Goal: Task Accomplishment & Management: Manage account settings

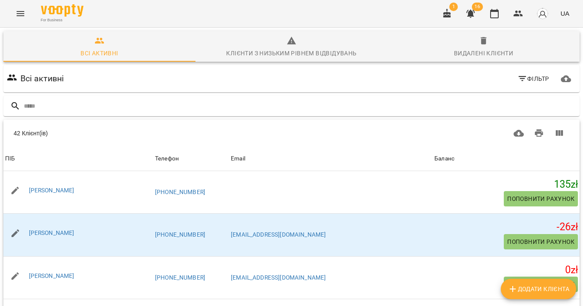
click at [23, 14] on icon "Menu" at bounding box center [21, 13] width 8 height 5
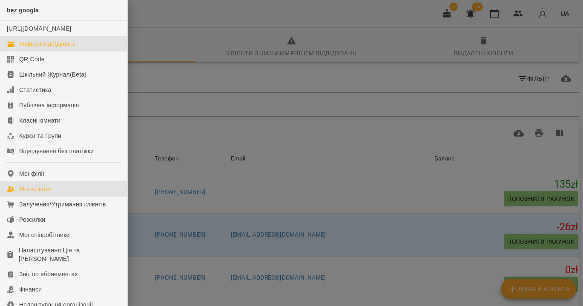
drag, startPoint x: 44, startPoint y: 55, endPoint x: 275, endPoint y: 143, distance: 247.2
click at [44, 48] on div "Журнал відвідувань" at bounding box center [47, 44] width 57 height 9
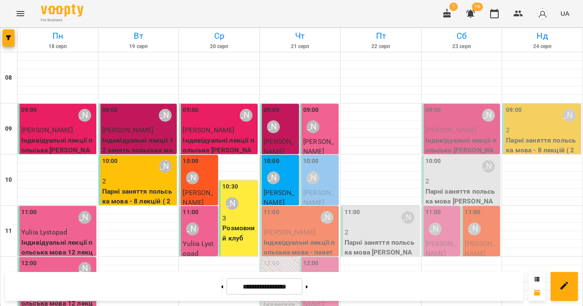
scroll to position [83, 0]
click at [325, 291] on span "[PERSON_NAME]" at bounding box center [318, 300] width 31 height 18
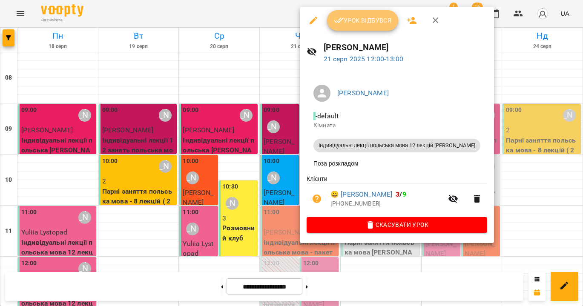
click at [380, 16] on span "Урок відбувся" at bounding box center [363, 20] width 58 height 10
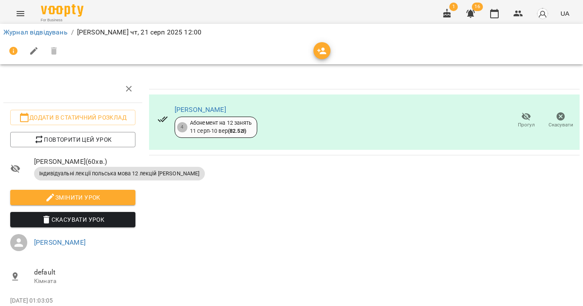
scroll to position [0, 0]
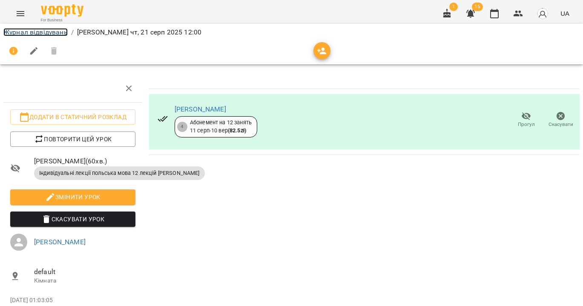
click at [33, 32] on link "Журнал відвідувань" at bounding box center [35, 32] width 64 height 8
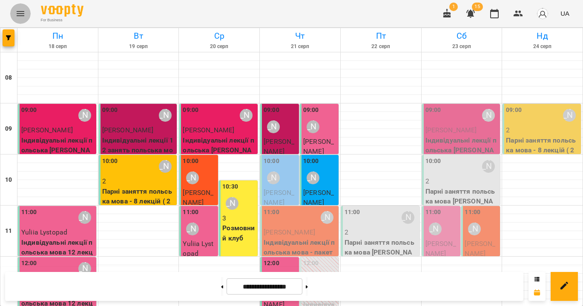
click at [21, 15] on icon "Menu" at bounding box center [20, 14] width 10 height 10
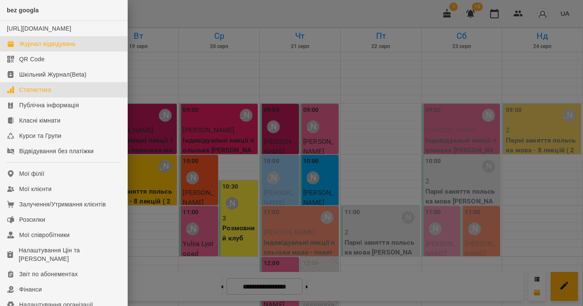
click at [38, 94] on div "Статистика" at bounding box center [35, 90] width 32 height 9
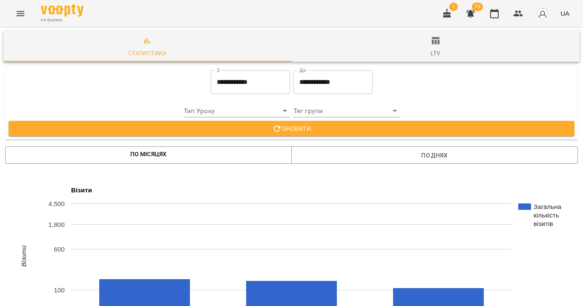
click at [438, 48] on span "ltv" at bounding box center [436, 47] width 278 height 23
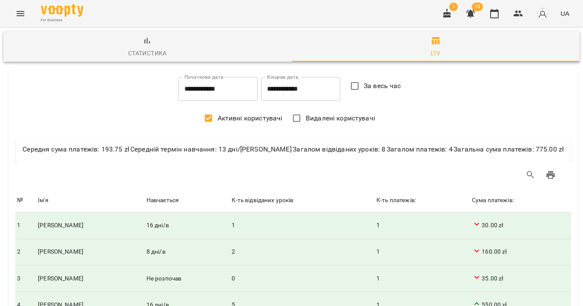
click at [219, 93] on input "**********" at bounding box center [217, 89] width 79 height 24
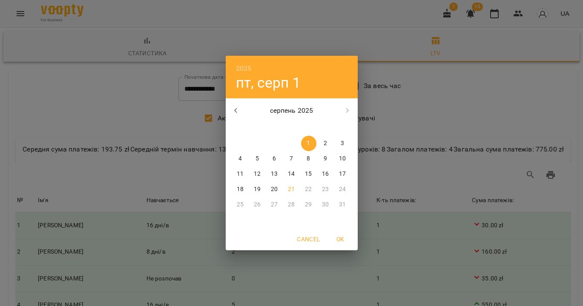
click at [238, 114] on icon "button" at bounding box center [236, 111] width 10 height 10
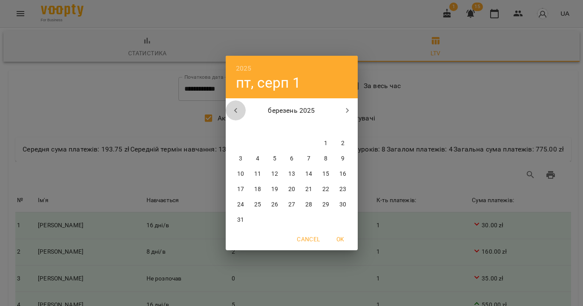
click at [238, 114] on icon "button" at bounding box center [236, 111] width 10 height 10
click at [260, 158] on span "5" at bounding box center [257, 159] width 15 height 9
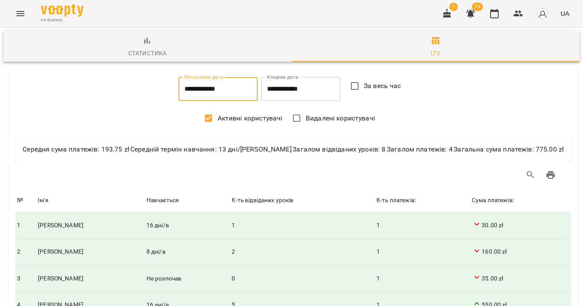
type input "**********"
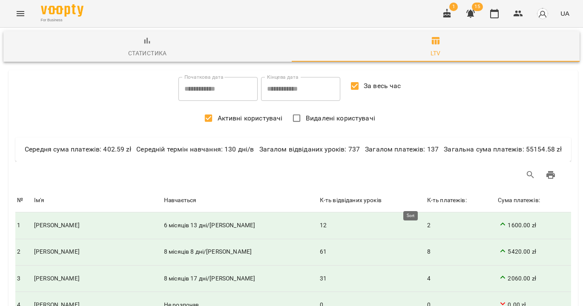
click at [436, 199] on div "К-ть платежів:" at bounding box center [447, 200] width 40 height 10
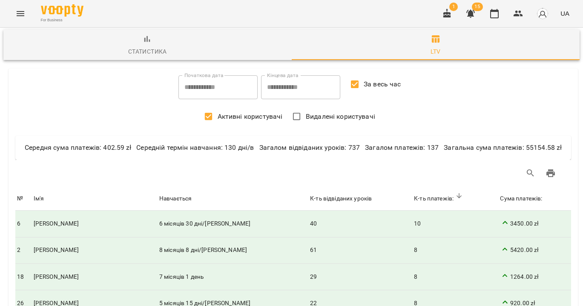
scroll to position [169, 0]
